Goal: Navigation & Orientation: Find specific page/section

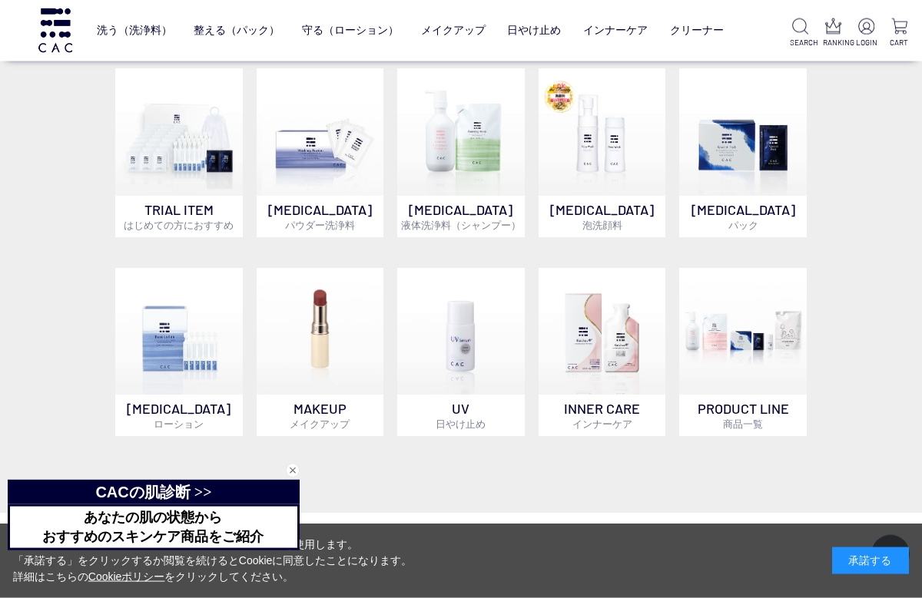
scroll to position [922, 0]
click at [601, 357] on img at bounding box center [602, 332] width 128 height 128
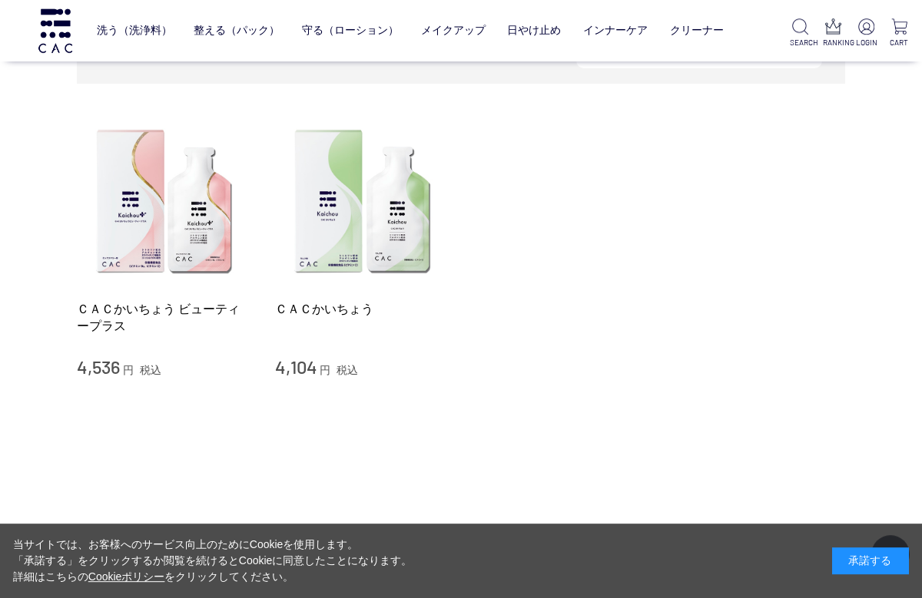
scroll to position [216, 0]
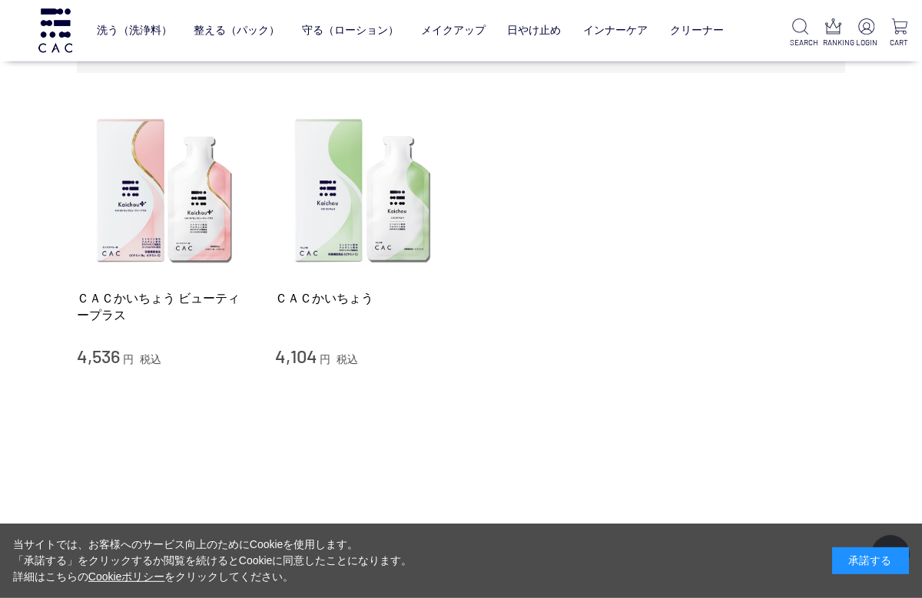
click at [161, 208] on img at bounding box center [164, 191] width 175 height 175
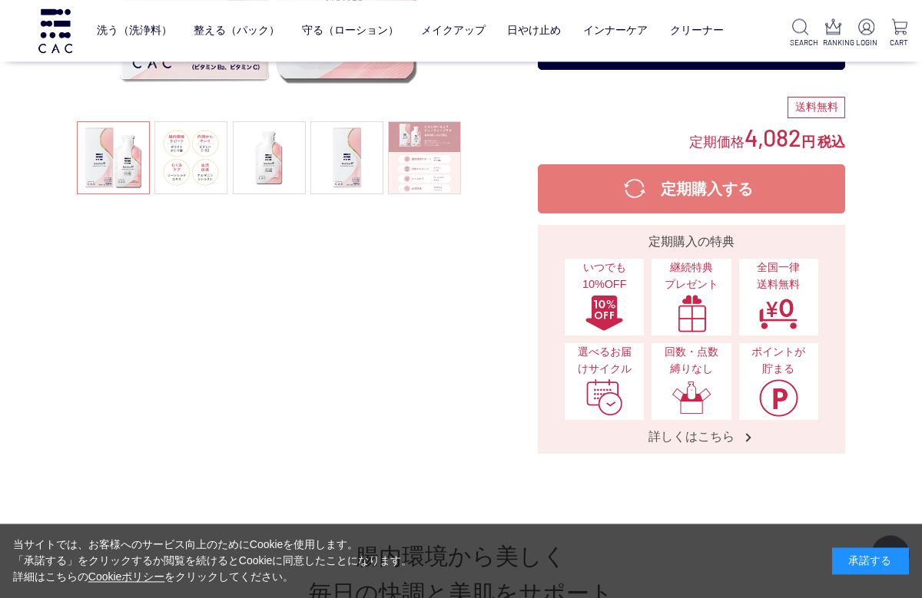
scroll to position [324, 0]
click at [443, 151] on link at bounding box center [424, 157] width 73 height 73
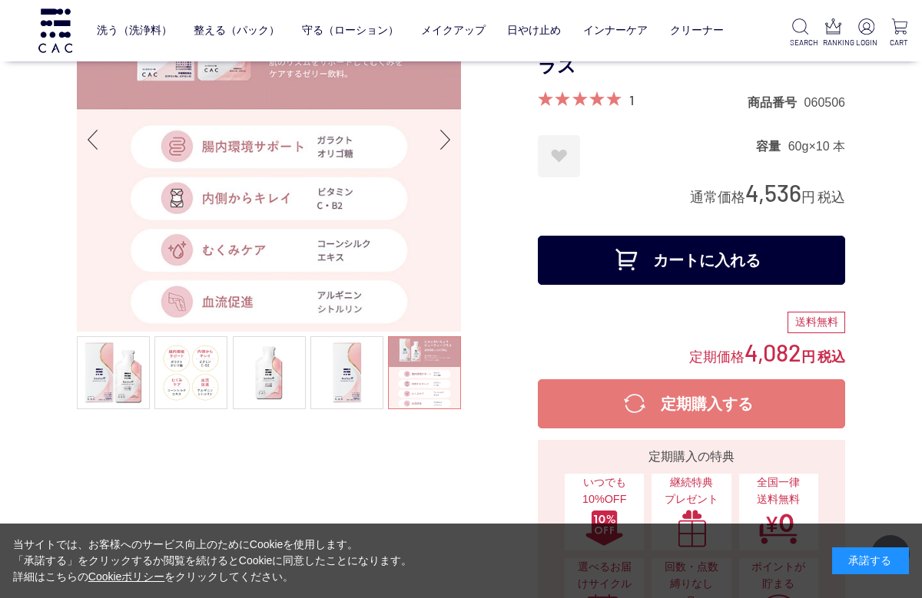
scroll to position [109, 0]
click at [202, 379] on link at bounding box center [190, 372] width 73 height 73
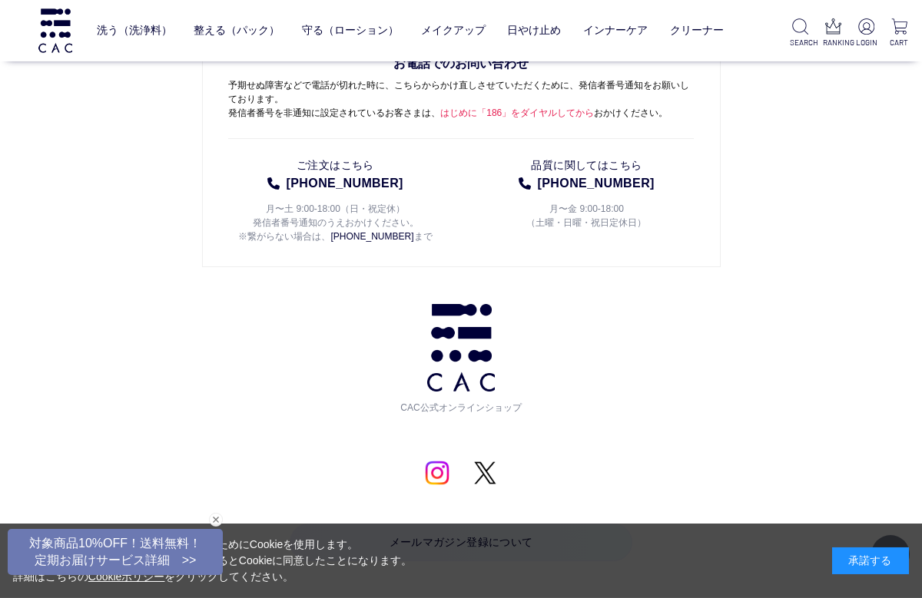
scroll to position [7440, 0]
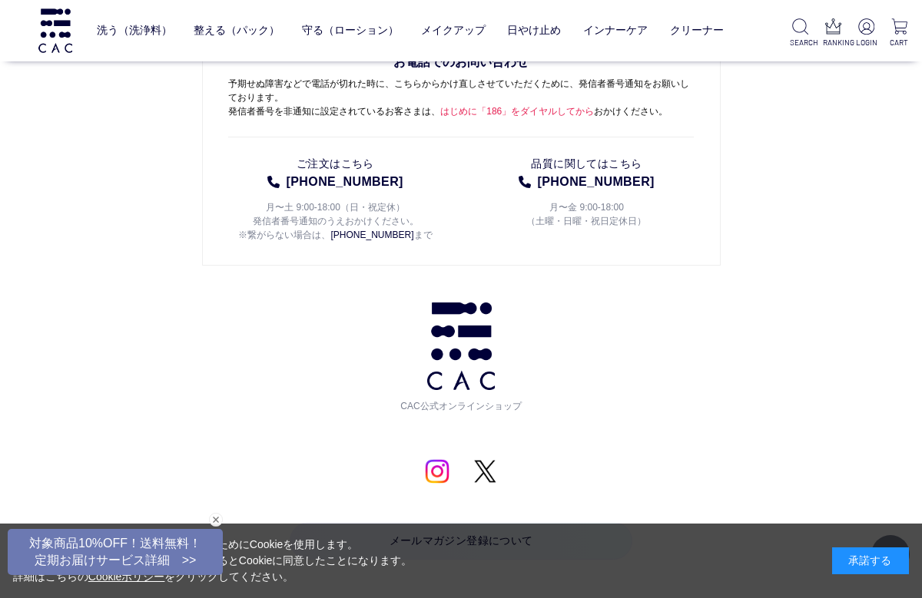
click at [633, 30] on link "インナーケア" at bounding box center [615, 30] width 65 height 36
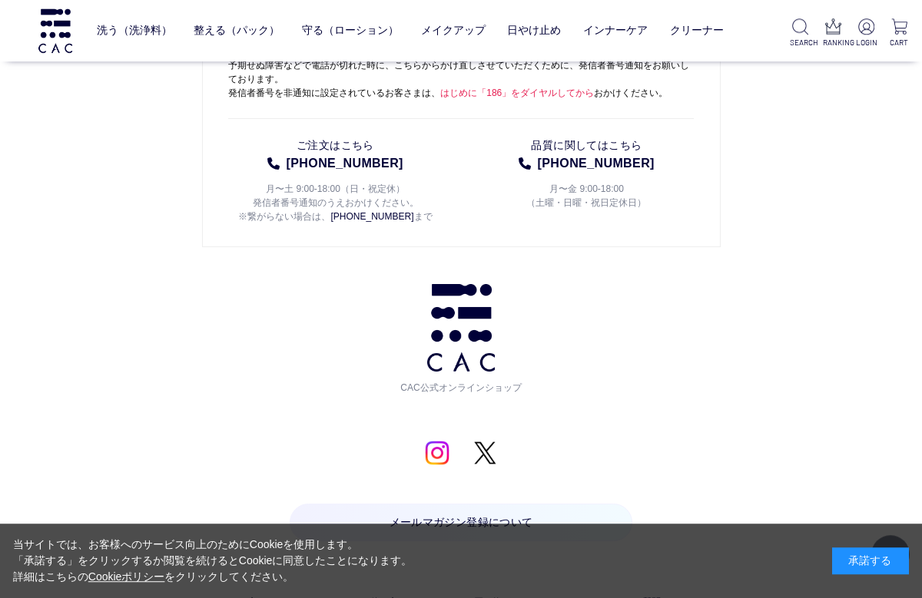
scroll to position [1472, 0]
